Goal: Task Accomplishment & Management: Use online tool/utility

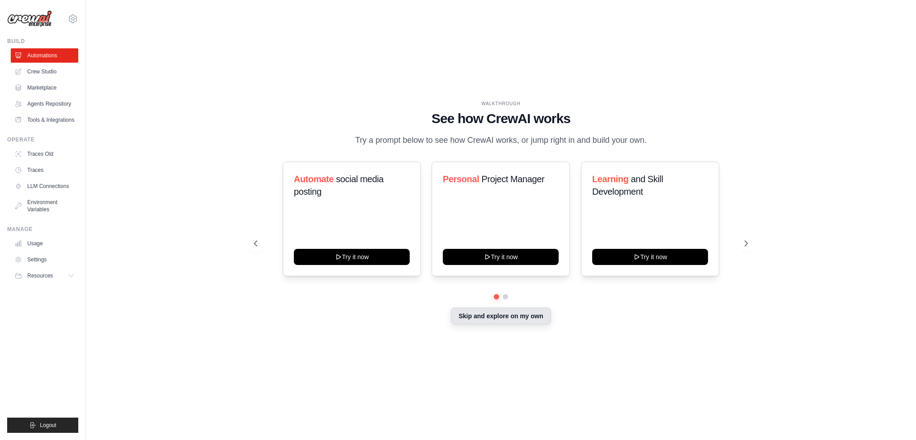
click at [508, 316] on button "Skip and explore on my own" at bounding box center [501, 315] width 100 height 17
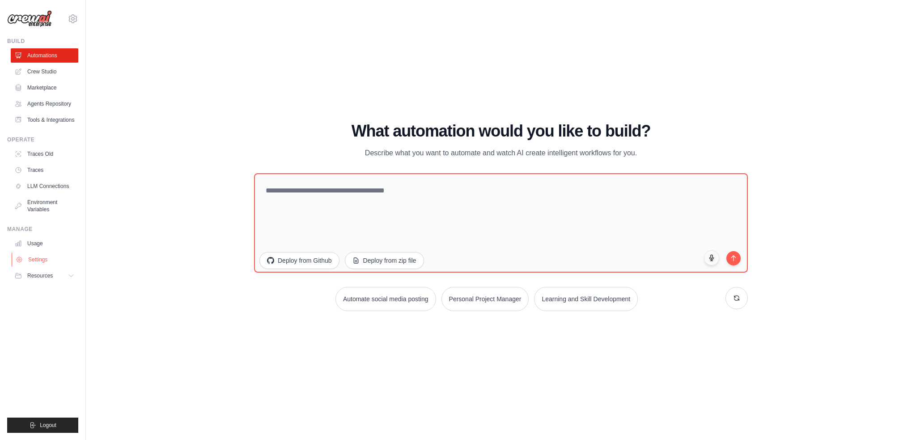
click at [42, 255] on link "Settings" at bounding box center [46, 259] width 68 height 14
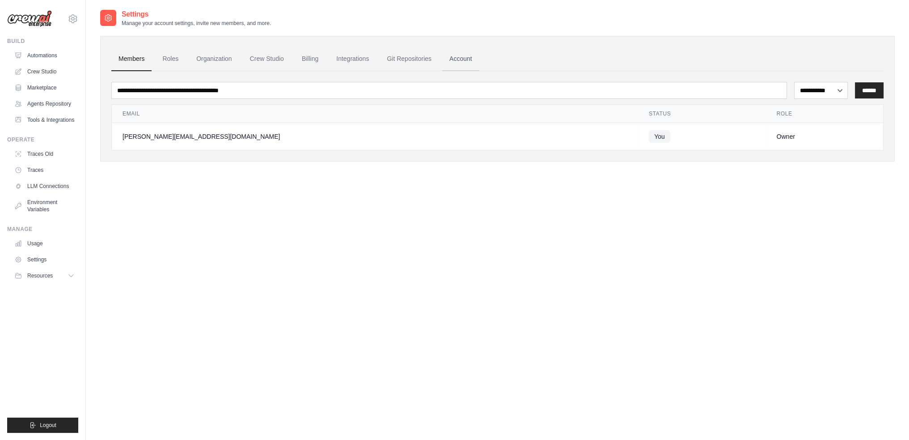
click at [469, 57] on link "Account" at bounding box center [460, 59] width 37 height 24
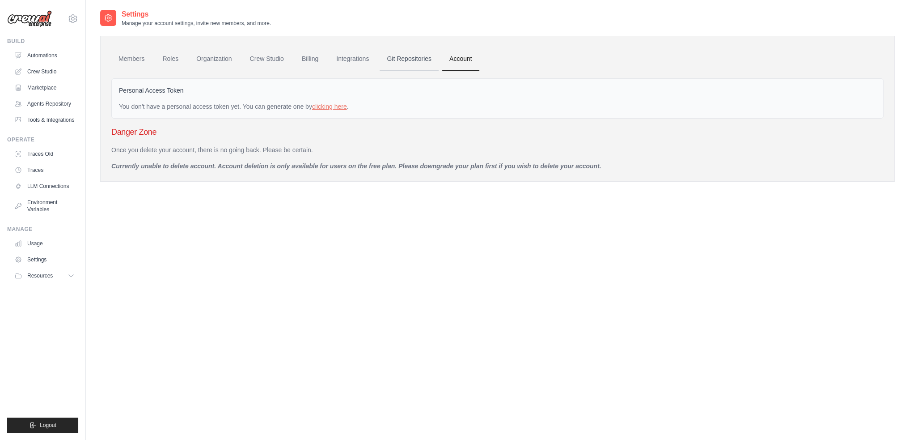
click at [402, 58] on link "Git Repositories" at bounding box center [409, 59] width 59 height 24
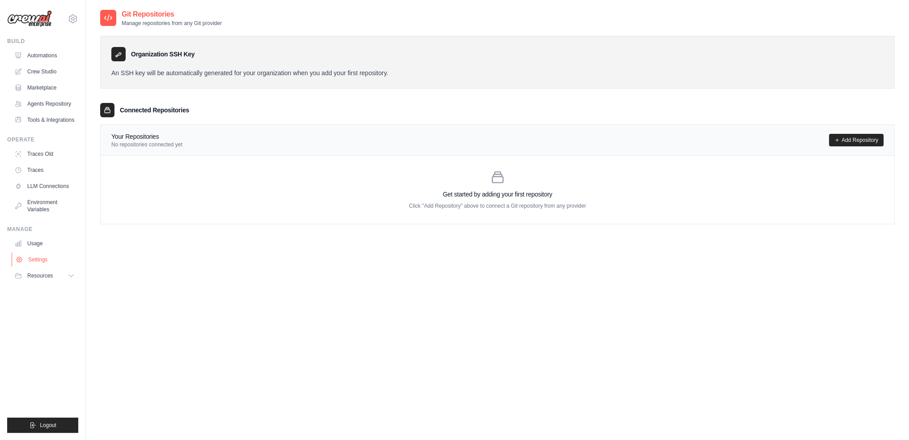
click at [35, 256] on link "Settings" at bounding box center [46, 259] width 68 height 14
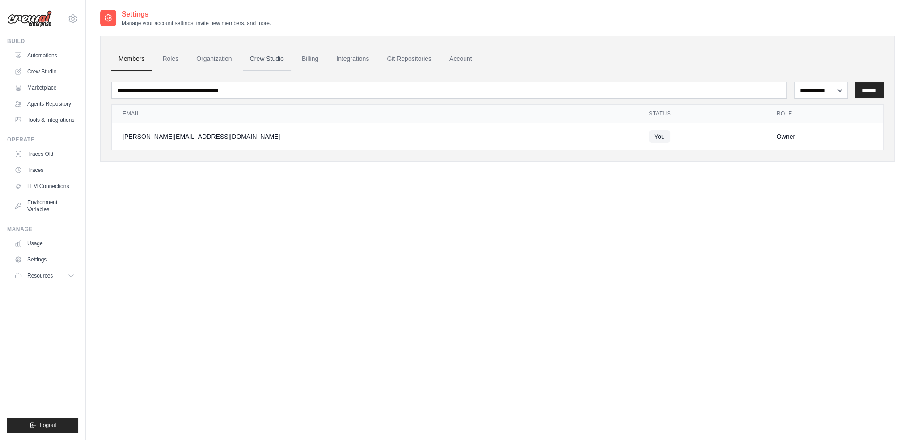
click at [250, 57] on link "Crew Studio" at bounding box center [267, 59] width 48 height 24
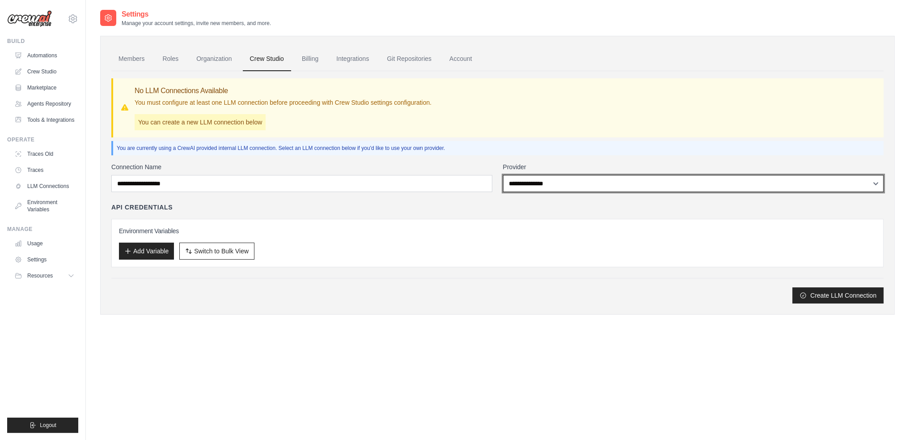
click at [543, 184] on select "**********" at bounding box center [693, 183] width 381 height 17
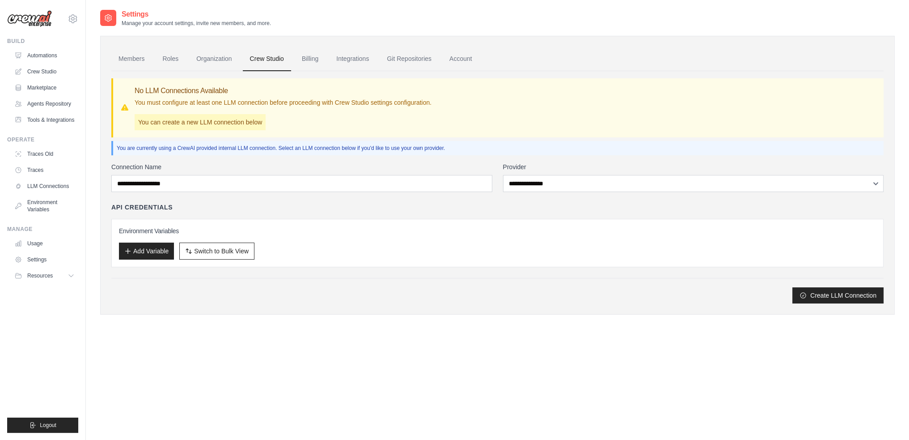
click at [460, 324] on div "Settings Manage your account settings, invite new members, and more. Members Ro…" at bounding box center [497, 169] width 795 height 320
click at [213, 59] on link "Organization" at bounding box center [214, 59] width 50 height 24
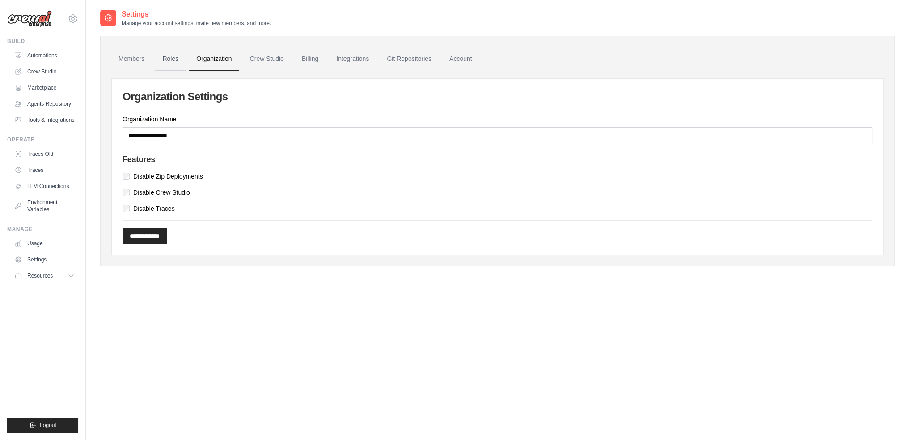
click at [166, 60] on link "Roles" at bounding box center [170, 59] width 30 height 24
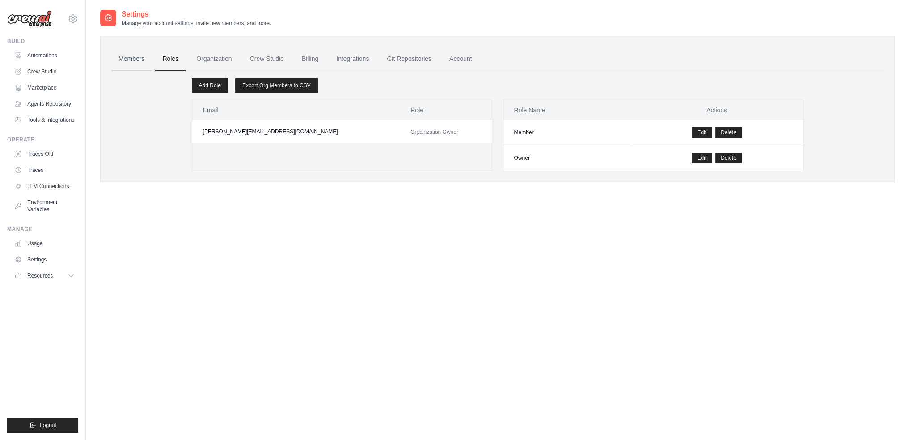
click at [128, 59] on link "Members" at bounding box center [131, 59] width 40 height 24
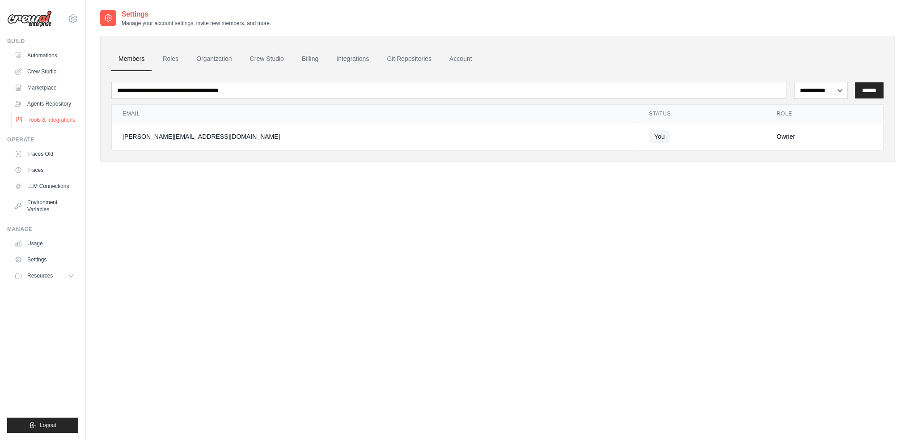
click at [43, 120] on link "Tools & Integrations" at bounding box center [46, 120] width 68 height 14
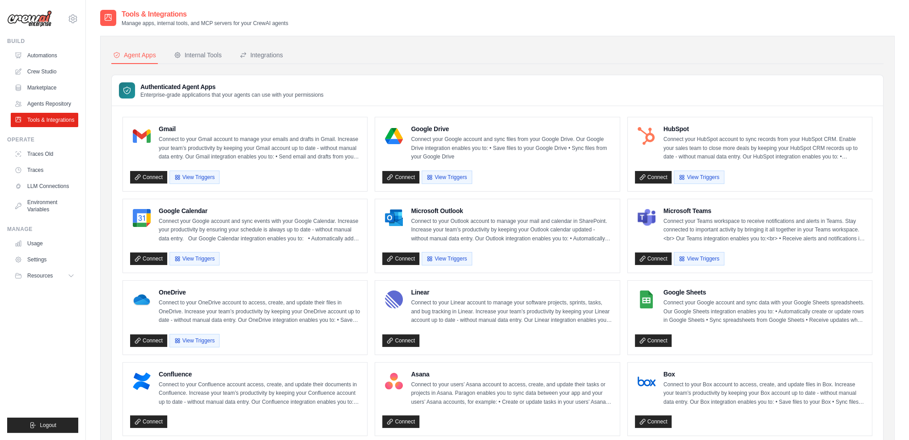
click at [29, 21] on img at bounding box center [29, 18] width 45 height 17
click at [72, 18] on icon at bounding box center [73, 18] width 3 height 3
click at [82, 52] on icon at bounding box center [79, 55] width 7 height 7
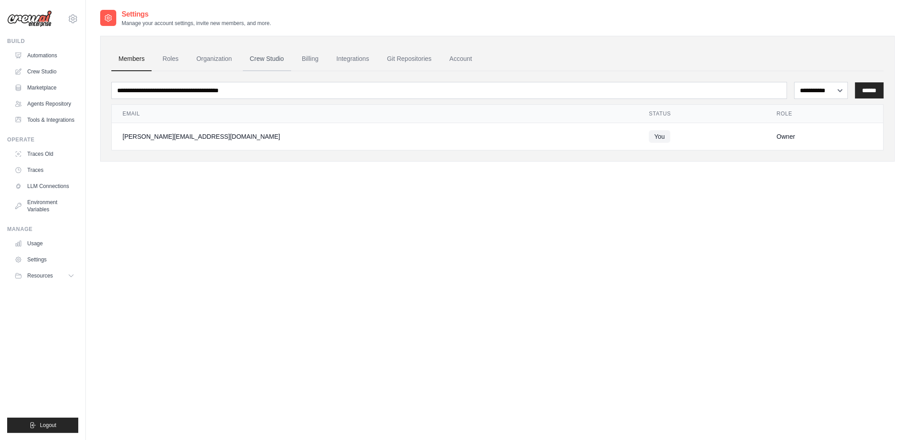
click at [265, 61] on link "Crew Studio" at bounding box center [267, 59] width 48 height 24
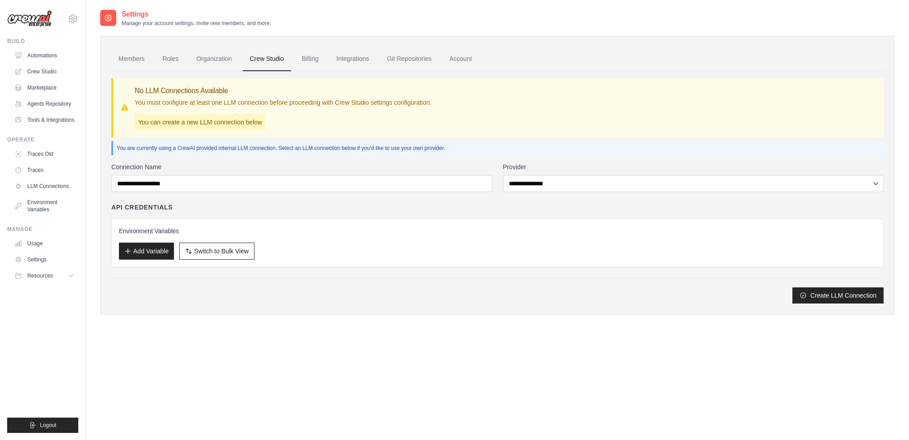
click at [224, 147] on p "You are currently using a CrewAI provided internal LLM connection. Select an LL…" at bounding box center [498, 147] width 763 height 7
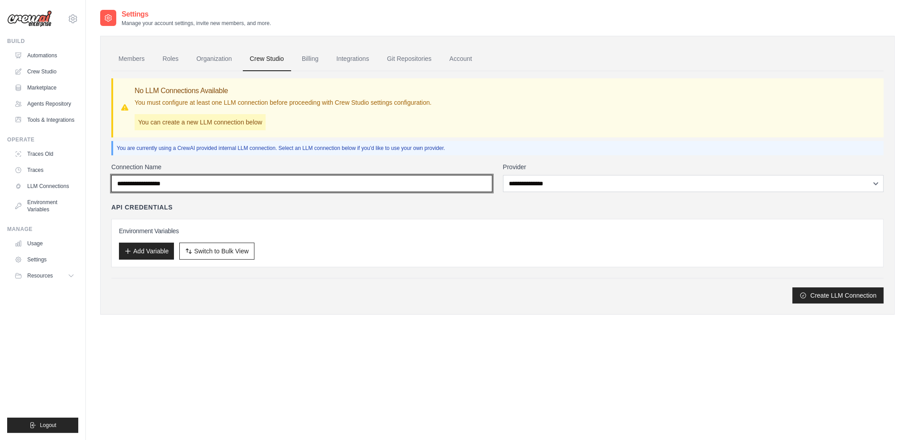
click at [254, 181] on input "Connection Name" at bounding box center [301, 183] width 381 height 17
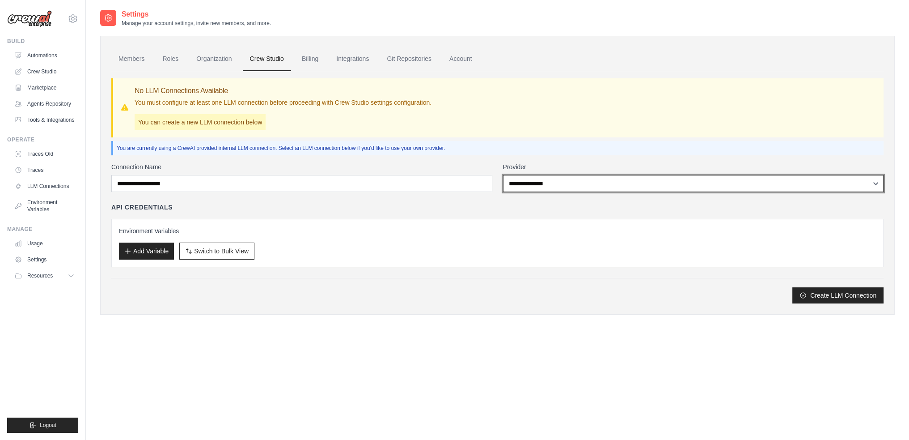
click at [516, 181] on select "**********" at bounding box center [693, 183] width 381 height 17
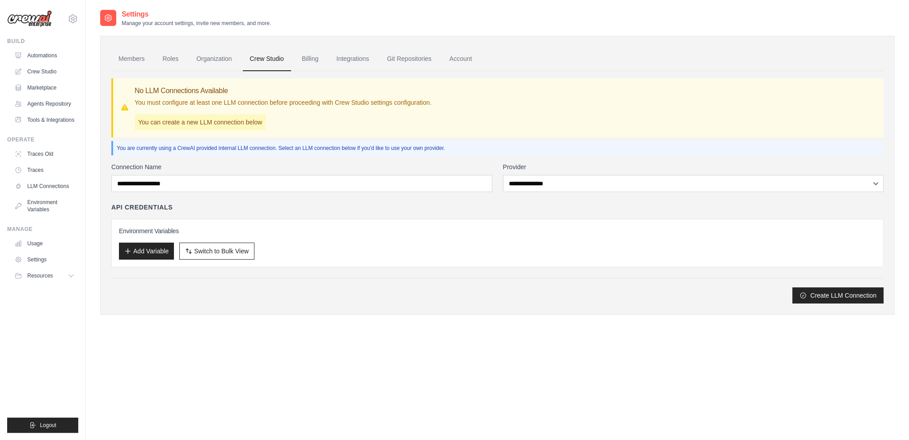
click at [531, 145] on p "You are currently using a CrewAI provided internal LLM connection. Select an LL…" at bounding box center [498, 147] width 763 height 7
click at [302, 55] on link "Billing" at bounding box center [310, 59] width 31 height 24
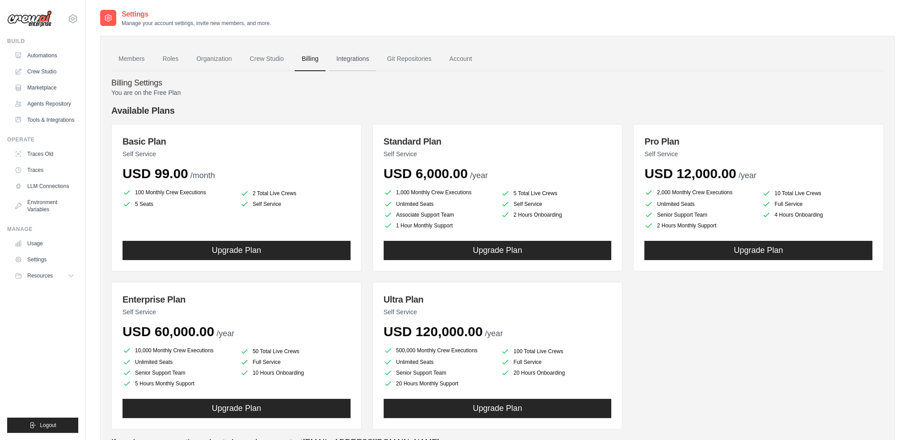
click at [357, 58] on link "Integrations" at bounding box center [352, 59] width 47 height 24
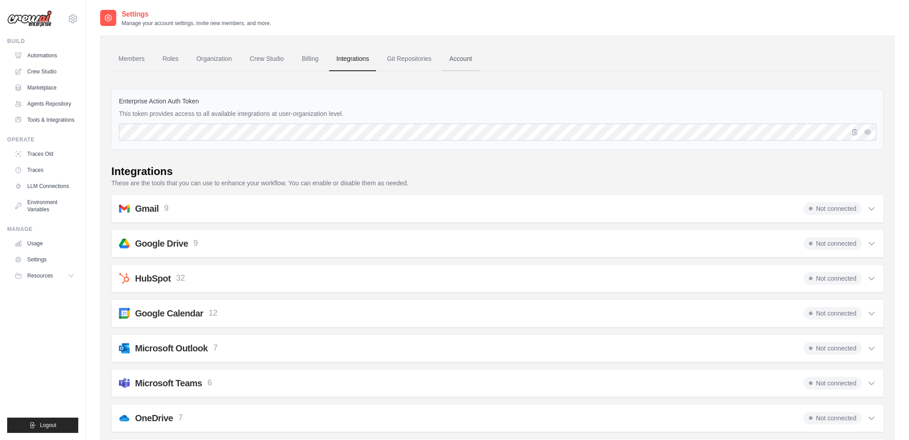
click at [461, 55] on link "Account" at bounding box center [460, 59] width 37 height 24
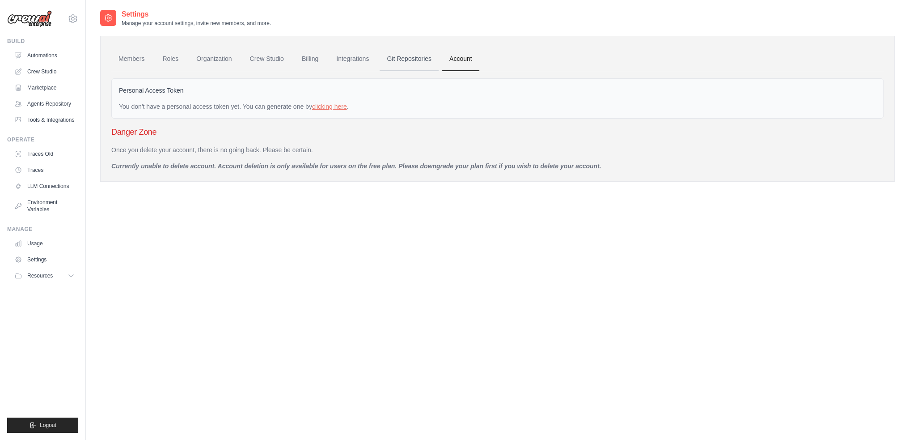
click at [419, 58] on link "Git Repositories" at bounding box center [409, 59] width 59 height 24
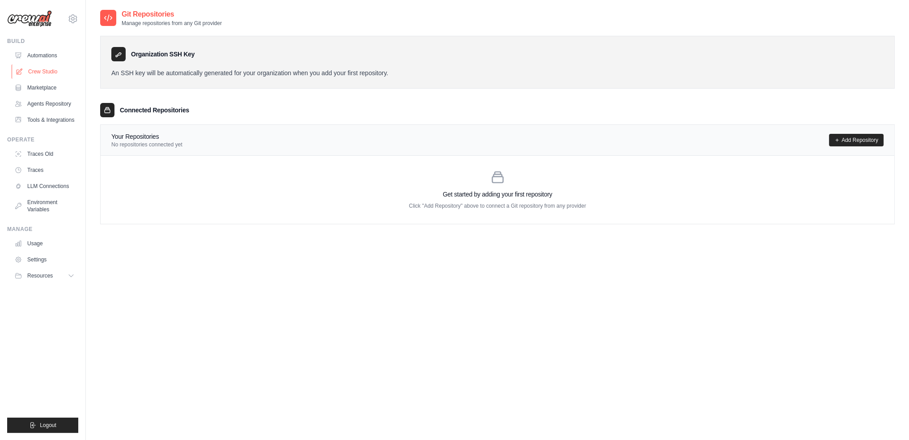
click at [39, 72] on link "Crew Studio" at bounding box center [46, 71] width 68 height 14
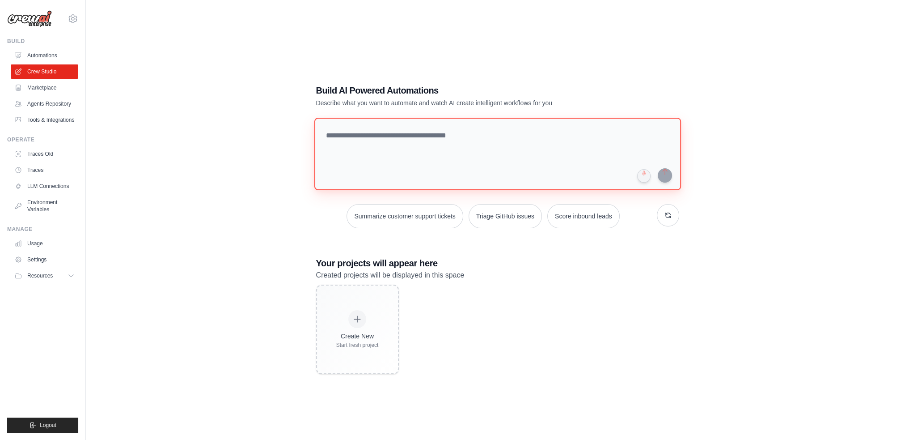
click at [398, 141] on textarea at bounding box center [497, 154] width 367 height 72
paste textarea "**********"
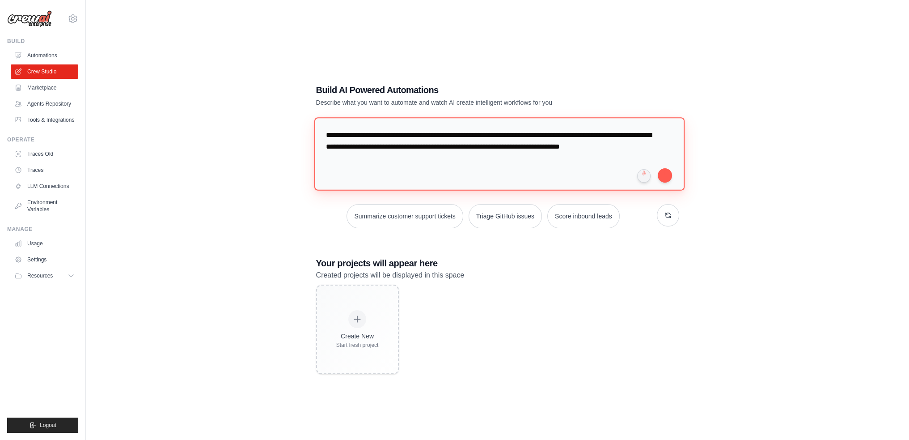
click at [437, 165] on textarea "**********" at bounding box center [499, 153] width 370 height 73
type textarea "**********"
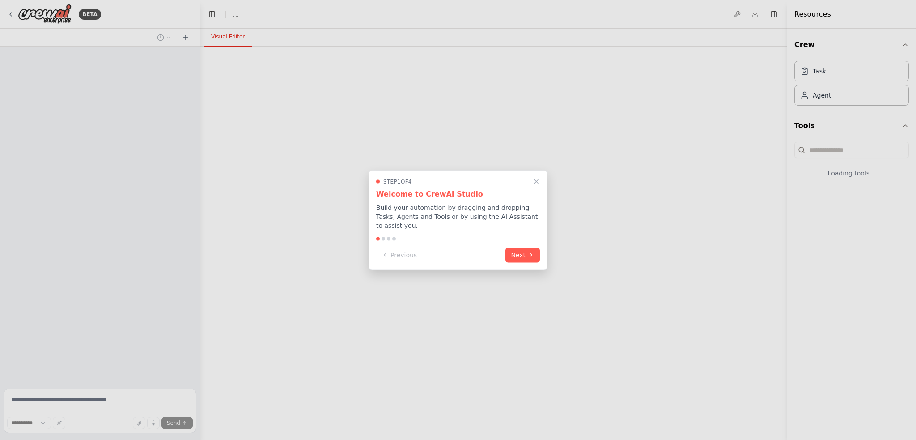
select select "****"
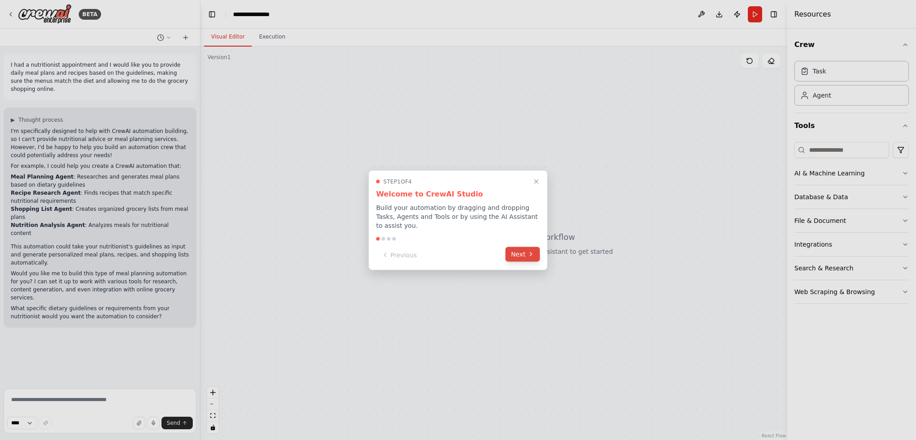
click at [522, 249] on button "Next" at bounding box center [522, 253] width 34 height 15
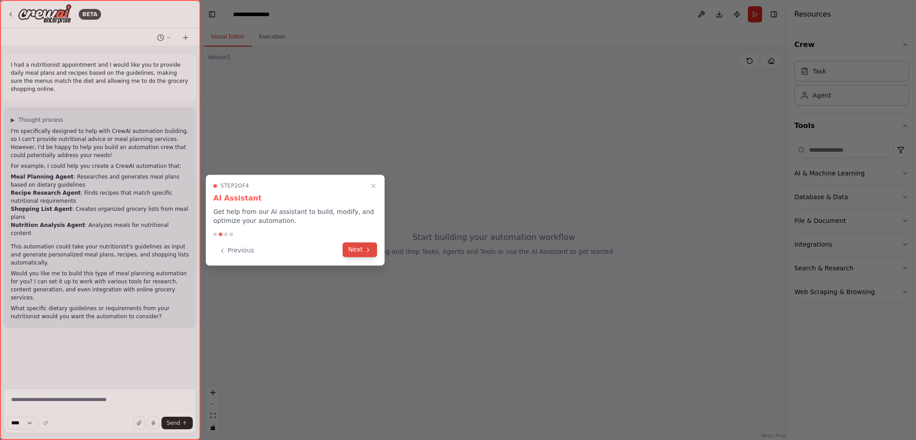
click at [361, 251] on button "Next" at bounding box center [360, 249] width 34 height 15
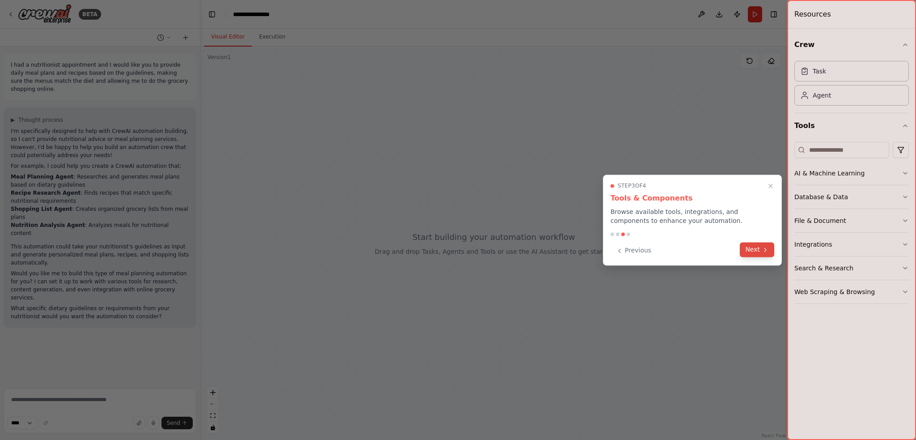
click at [755, 254] on button "Next" at bounding box center [757, 249] width 34 height 15
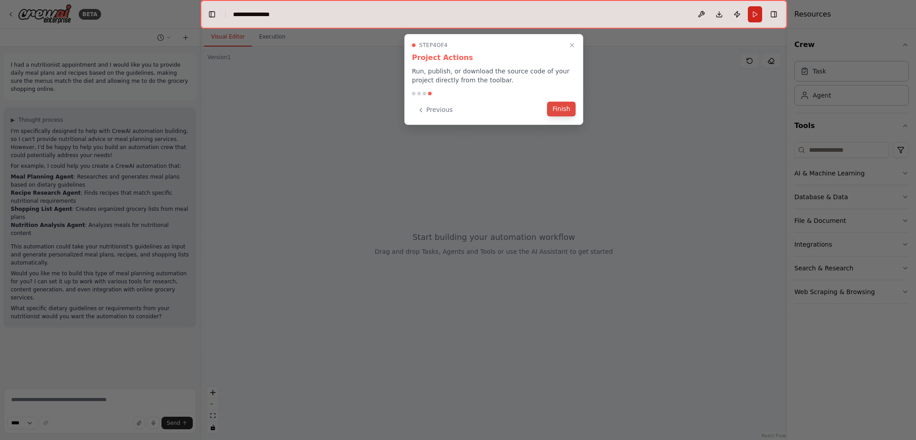
click at [562, 110] on button "Finish" at bounding box center [561, 109] width 29 height 15
